Goal: Subscribe to service/newsletter

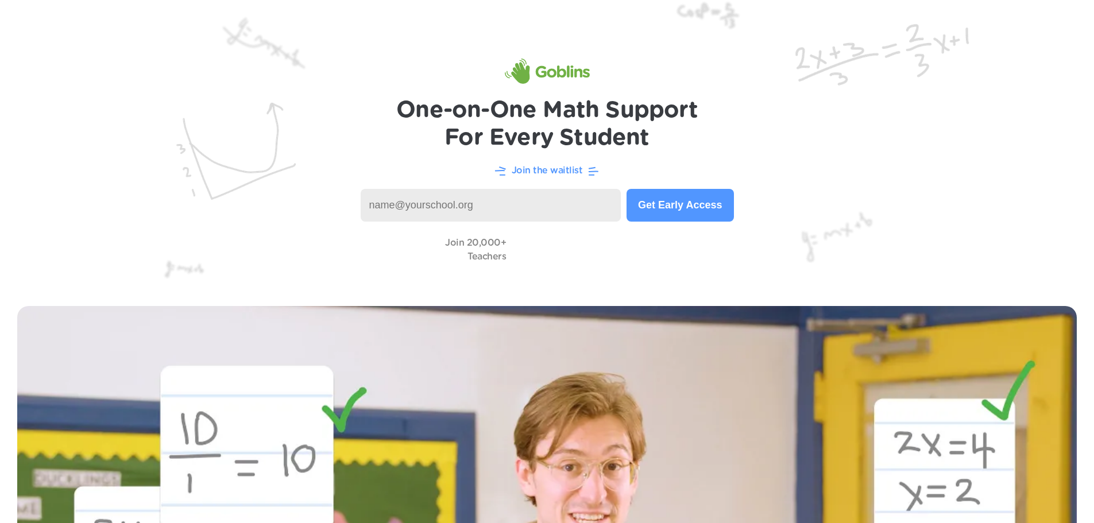
click at [551, 200] on input at bounding box center [491, 205] width 261 height 33
type input "[EMAIL_ADDRESS][PERSON_NAME][DOMAIN_NAME]"
click at [661, 211] on button "Get Early Access" at bounding box center [679, 205] width 107 height 33
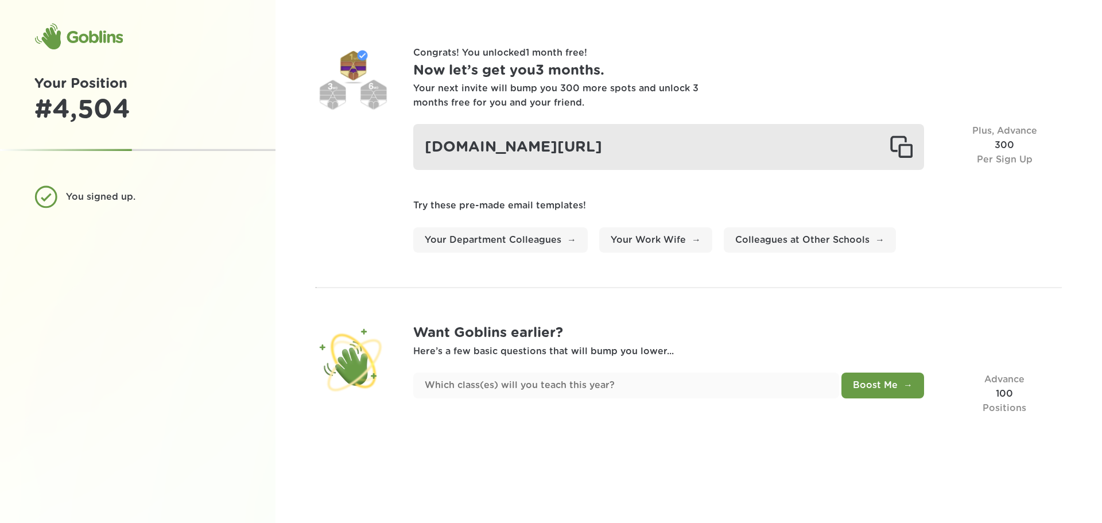
click at [888, 151] on div "goblinsapp.com/?r=recTzb49XeiRtN1p0" at bounding box center [668, 147] width 511 height 46
click at [898, 152] on div at bounding box center [901, 147] width 23 height 23
